Goal: Task Accomplishment & Management: Manage account settings

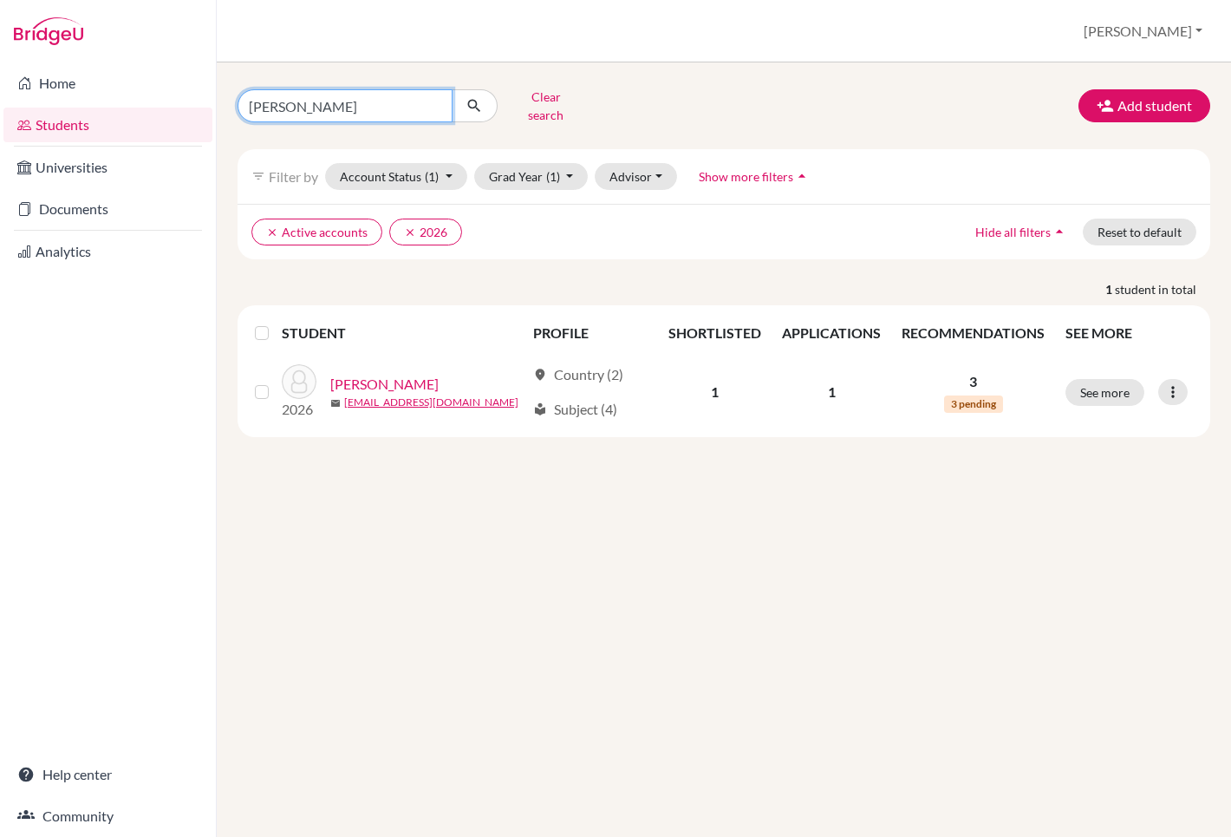
click at [393, 102] on input "[PERSON_NAME]" at bounding box center [345, 105] width 215 height 33
type input "Remy"
click button "submit" at bounding box center [475, 105] width 46 height 33
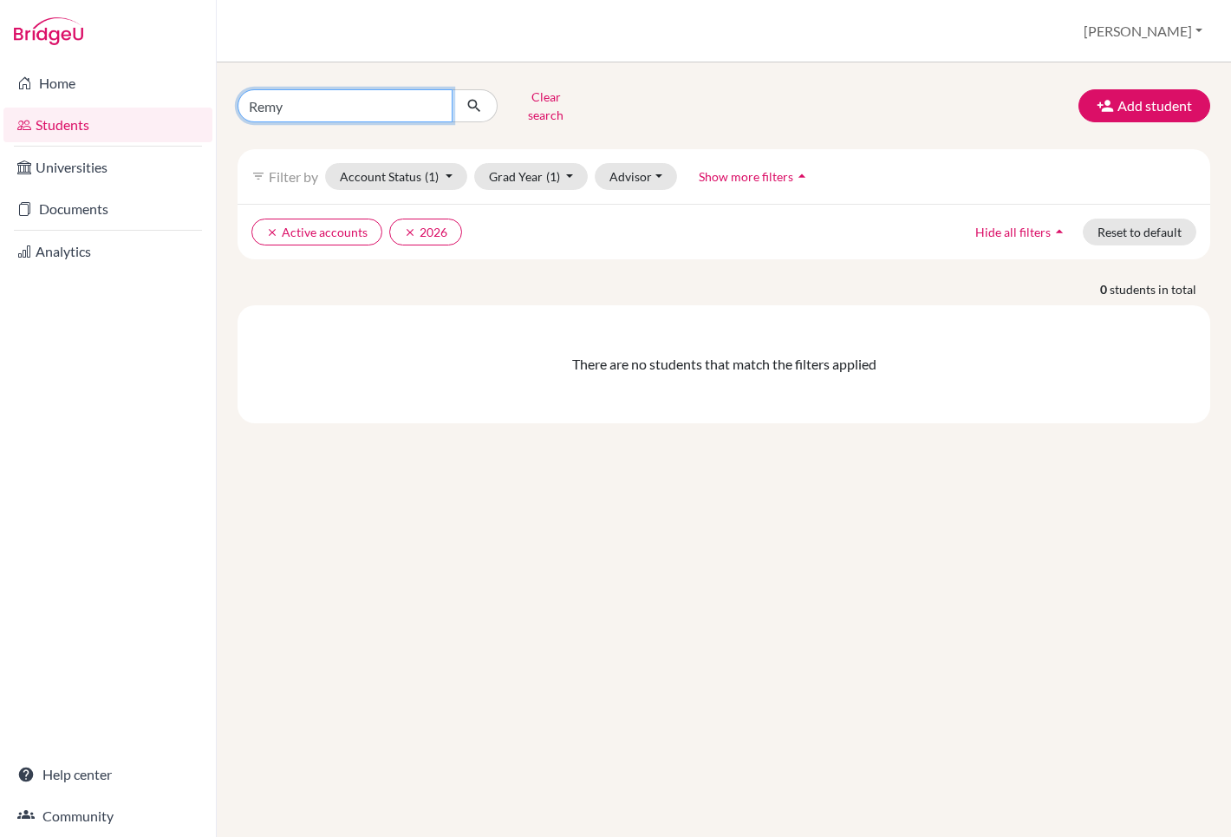
click at [432, 95] on input "Remy" at bounding box center [345, 105] width 215 height 33
type input "[PERSON_NAME]"
click button "submit" at bounding box center [475, 105] width 46 height 33
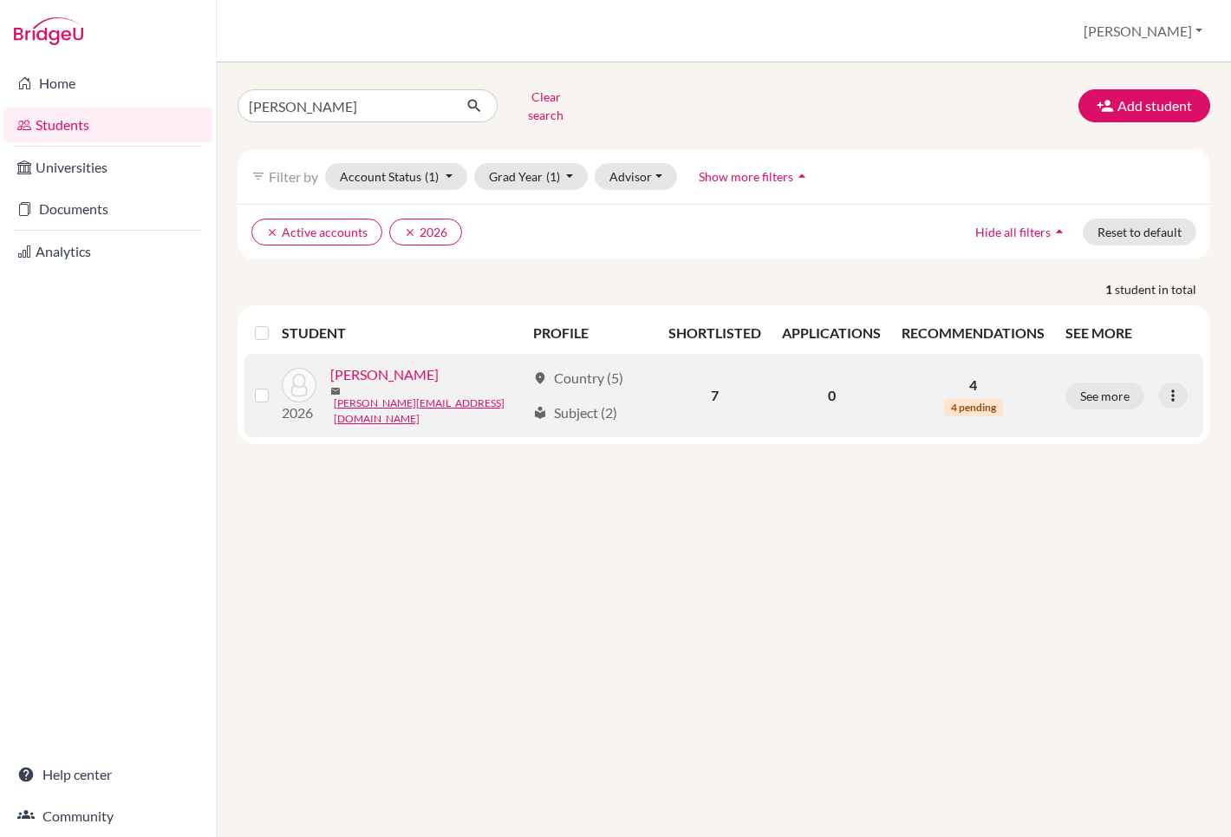
click at [376, 369] on link "[PERSON_NAME]" at bounding box center [384, 374] width 108 height 21
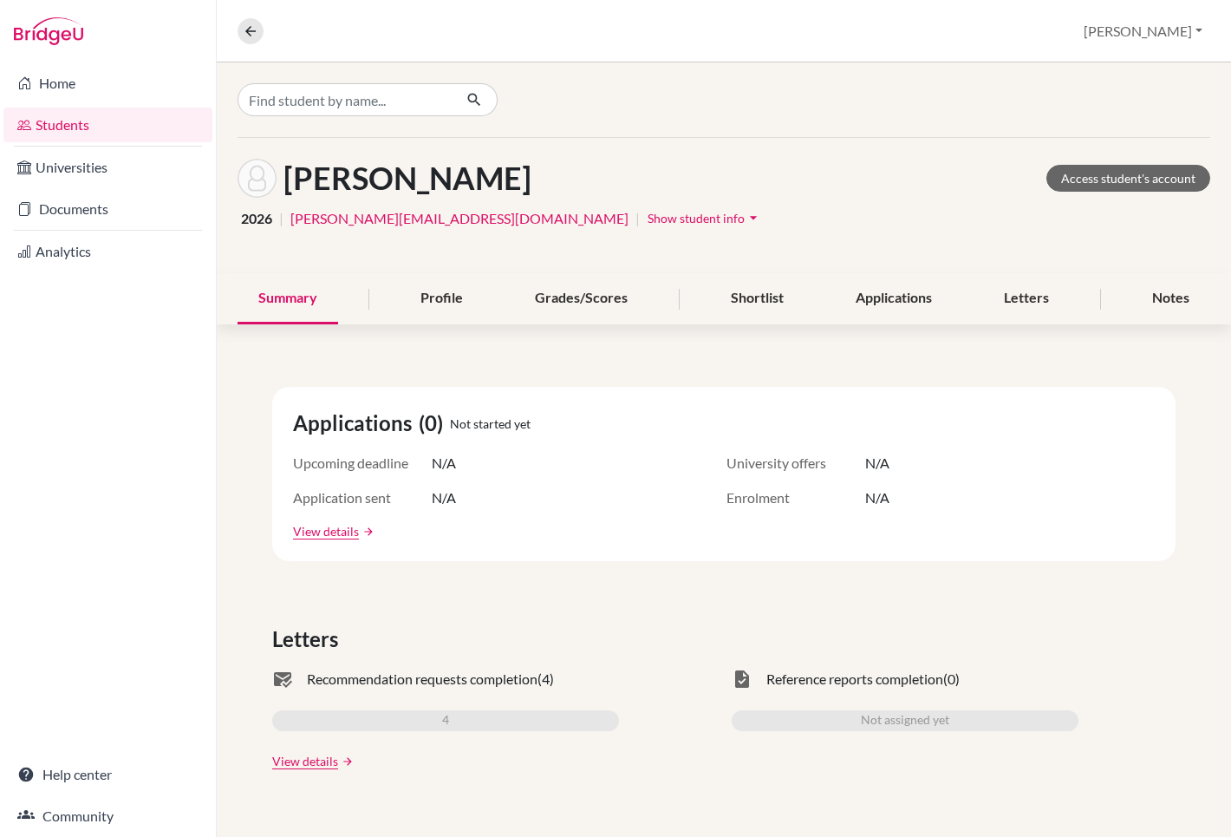
click at [648, 218] on span "Show student info" at bounding box center [696, 218] width 97 height 15
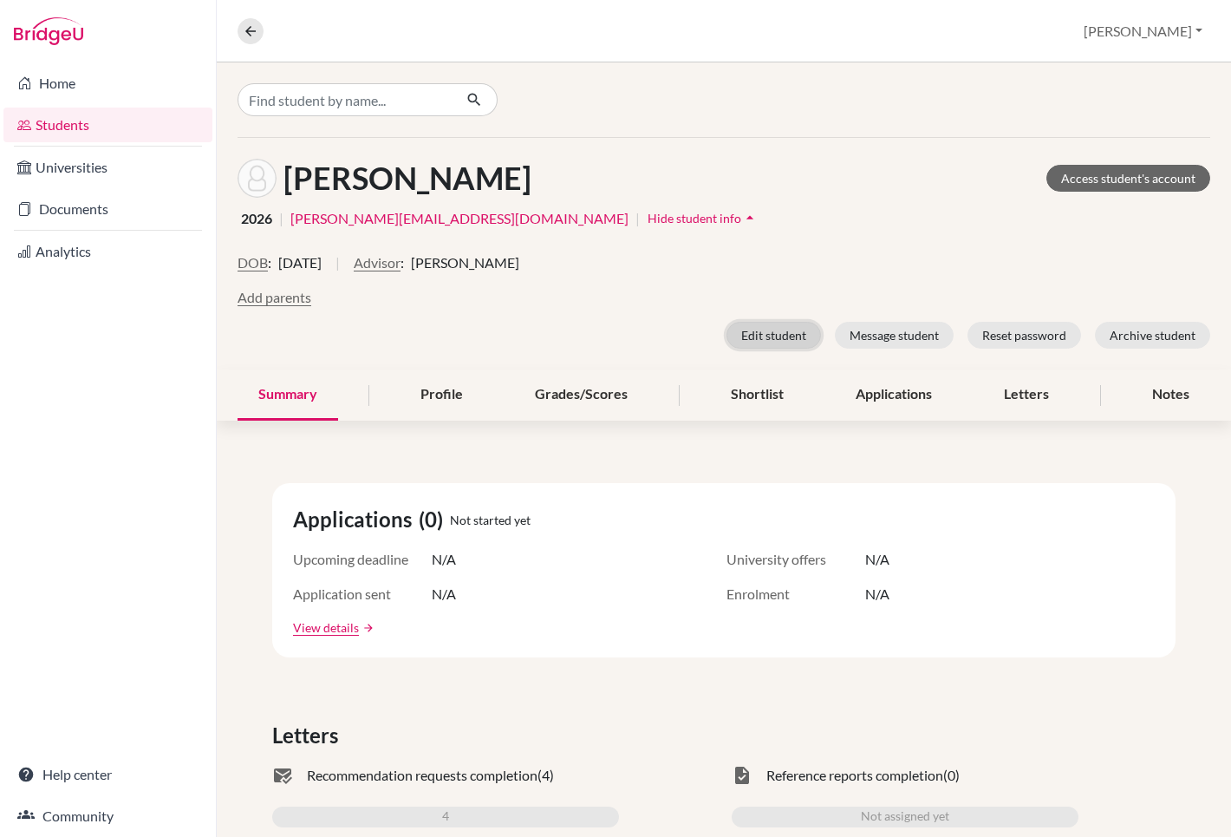
click at [760, 330] on button "Edit student" at bounding box center [774, 335] width 95 height 27
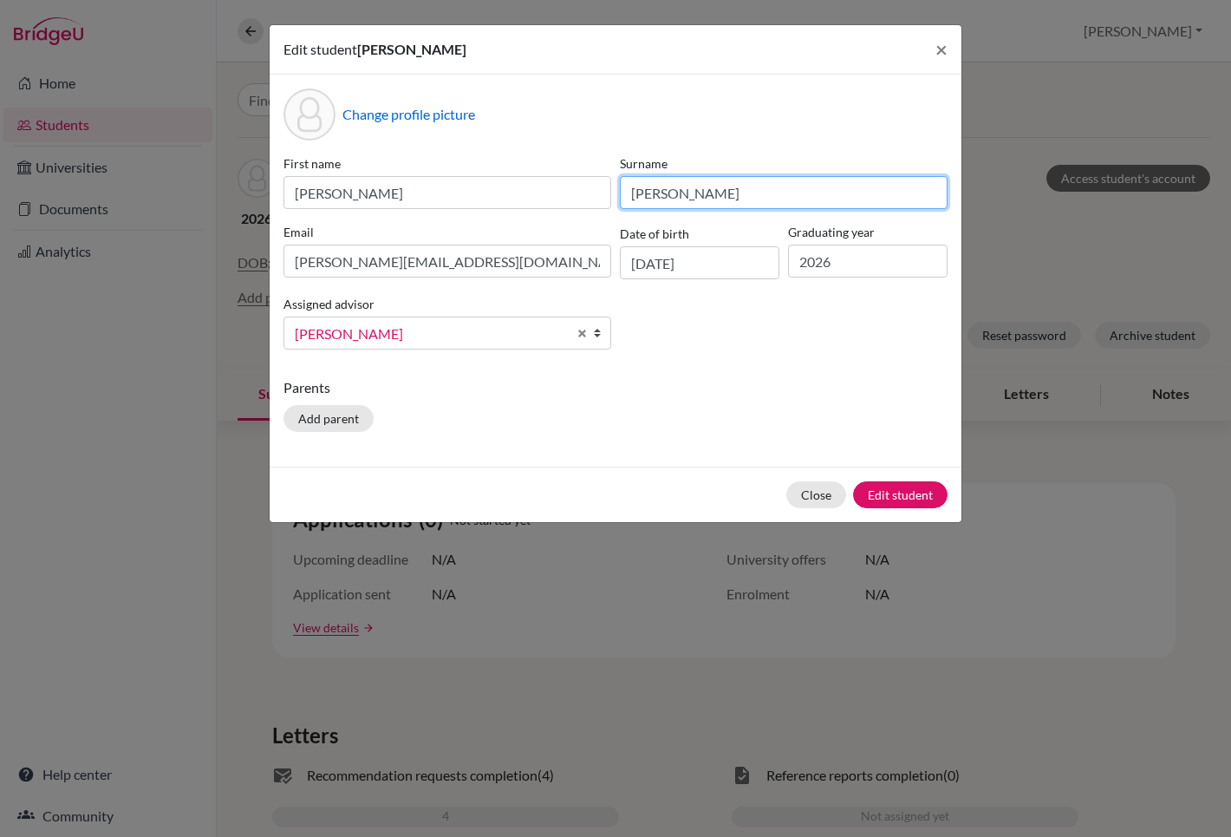
click at [709, 199] on input "[PERSON_NAME]" at bounding box center [784, 192] width 328 height 33
type input "L"
type input "Remy"
click at [737, 373] on div "Change profile picture First name [PERSON_NAME] Surname [PERSON_NAME] [PERSON_N…" at bounding box center [616, 271] width 692 height 392
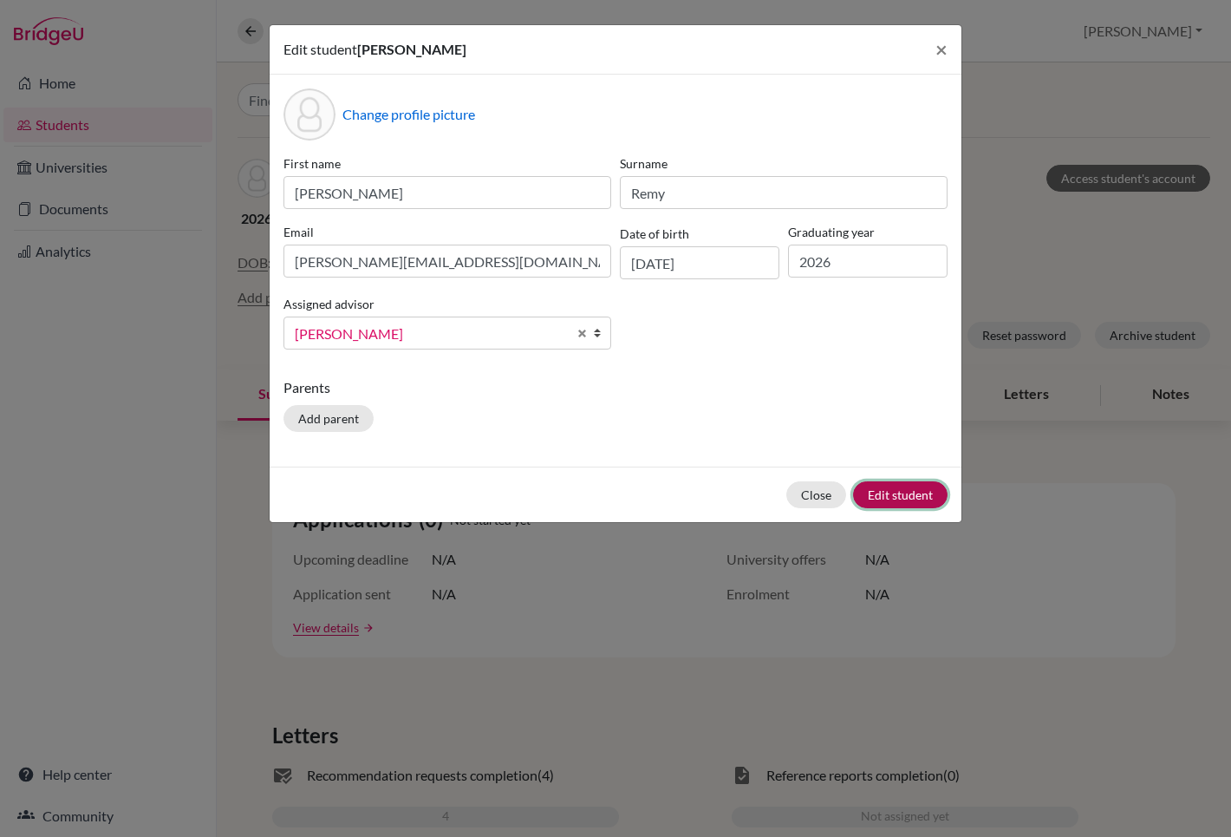
click at [896, 498] on button "Edit student" at bounding box center [900, 494] width 95 height 27
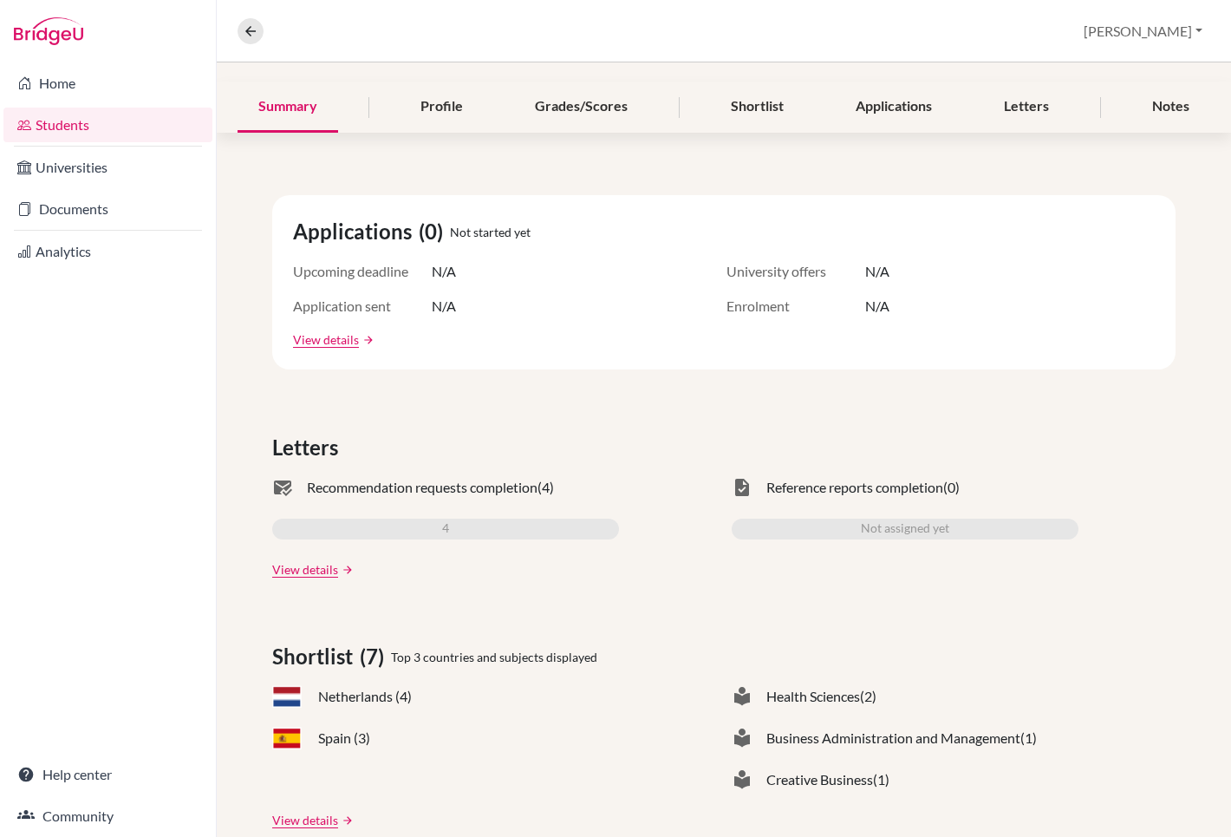
scroll to position [355, 0]
click at [320, 569] on link "View details" at bounding box center [305, 571] width 66 height 18
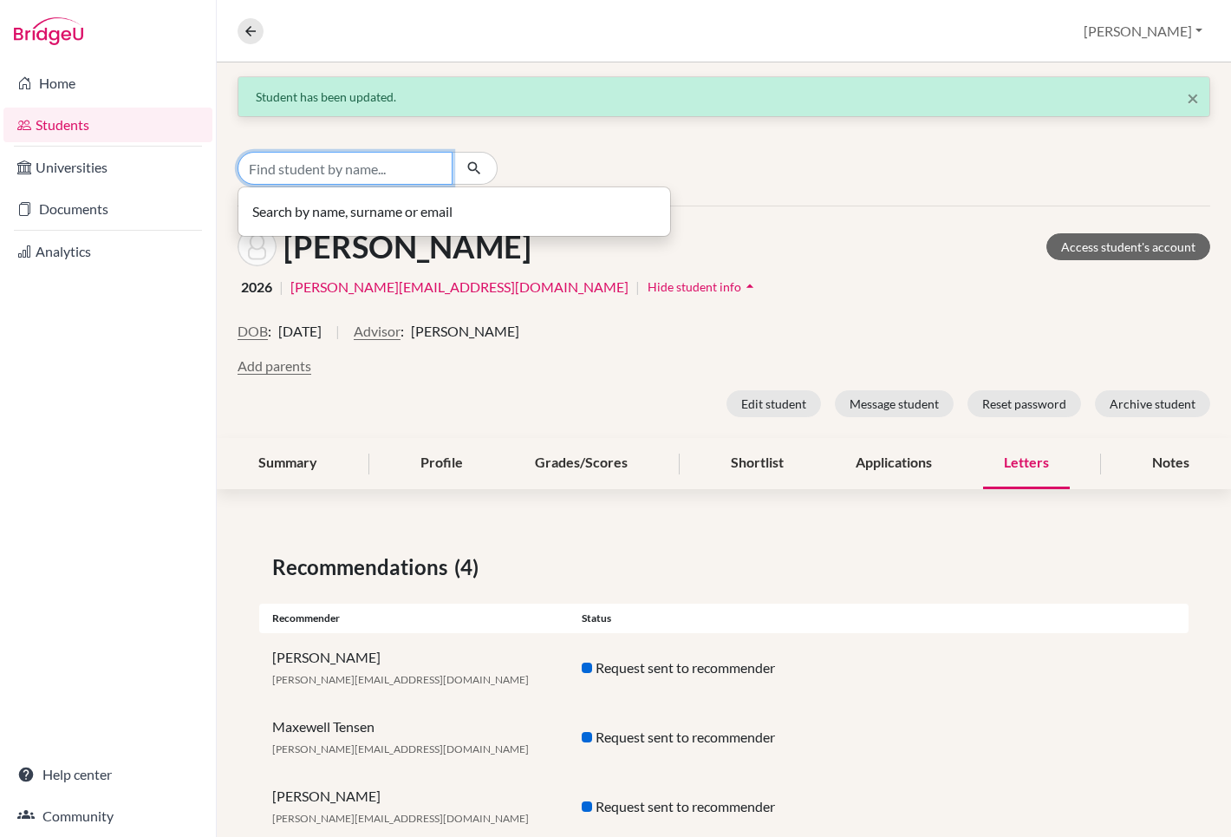
click at [354, 168] on input "Find student by name..." at bounding box center [345, 168] width 215 height 33
type input "Haein"
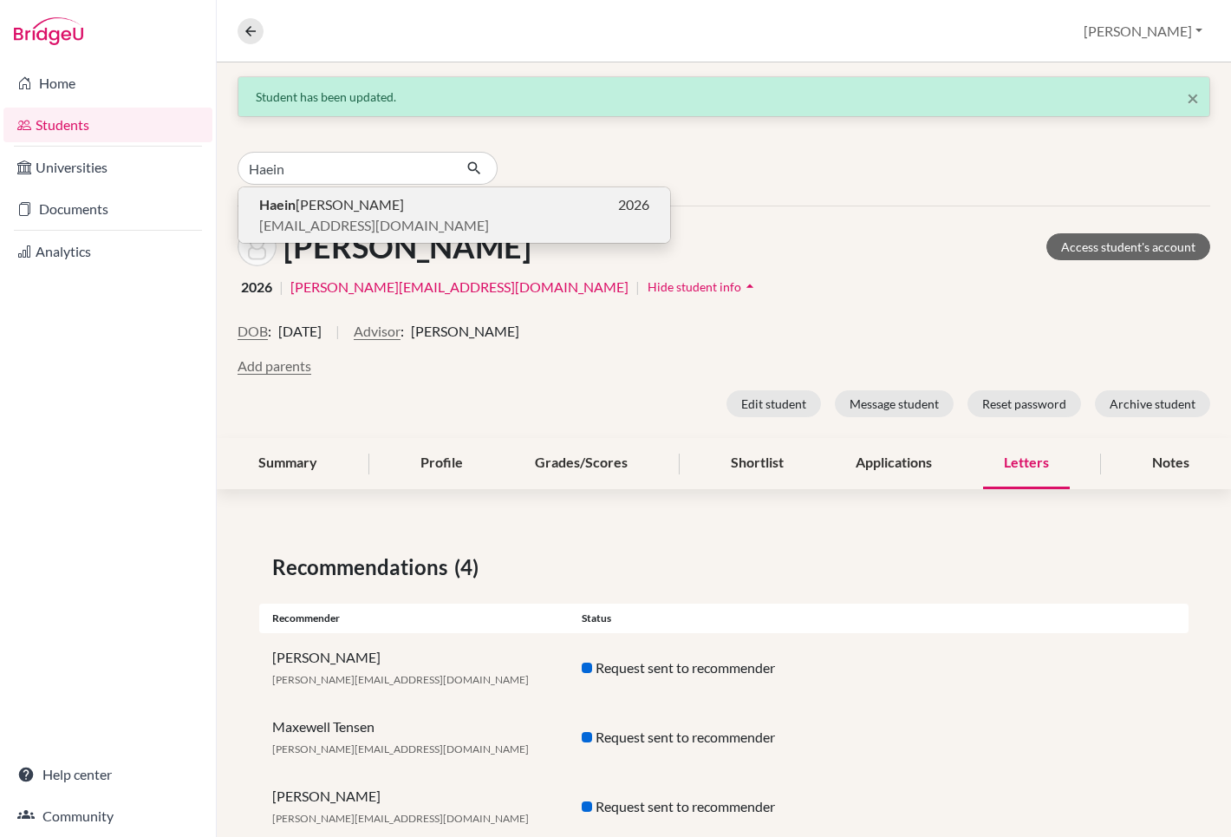
click at [333, 218] on span "[EMAIL_ADDRESS][DOMAIN_NAME]" at bounding box center [374, 225] width 230 height 21
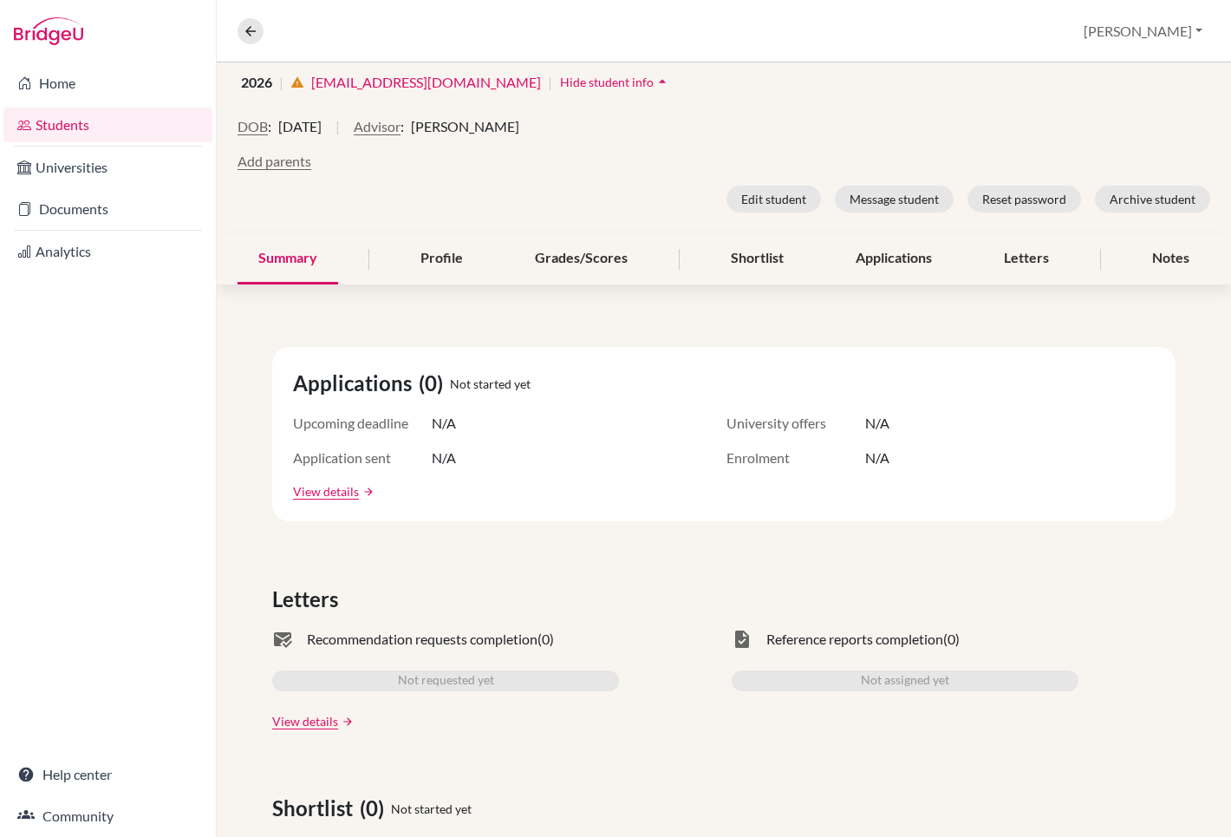
scroll to position [204, 0]
